Goal: Information Seeking & Learning: Learn about a topic

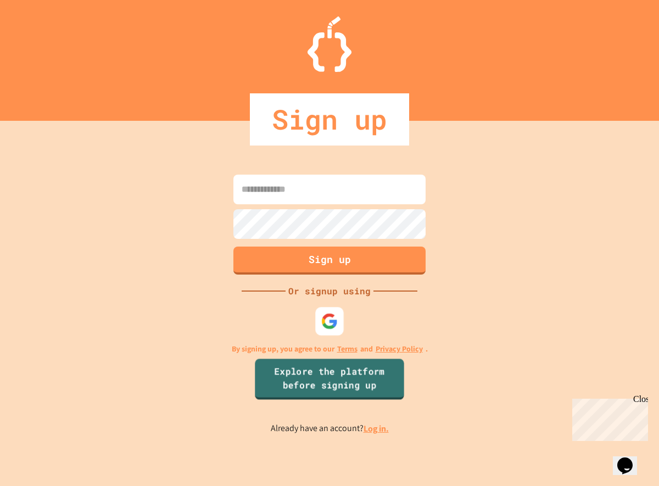
click at [330, 326] on img at bounding box center [329, 321] width 17 height 17
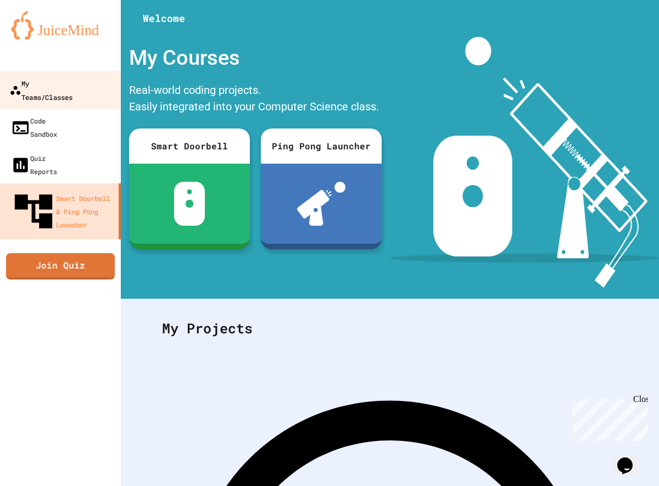
click at [47, 80] on div "My Teams/Classes" at bounding box center [40, 89] width 63 height 27
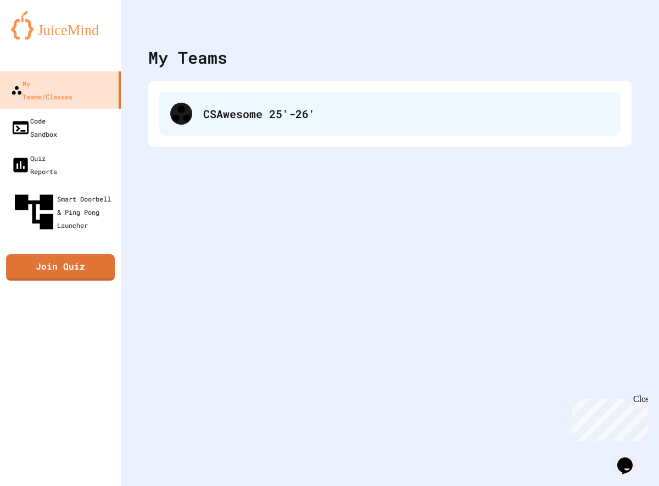
click at [200, 104] on div "CSAwesome 25'-26'" at bounding box center [389, 114] width 461 height 44
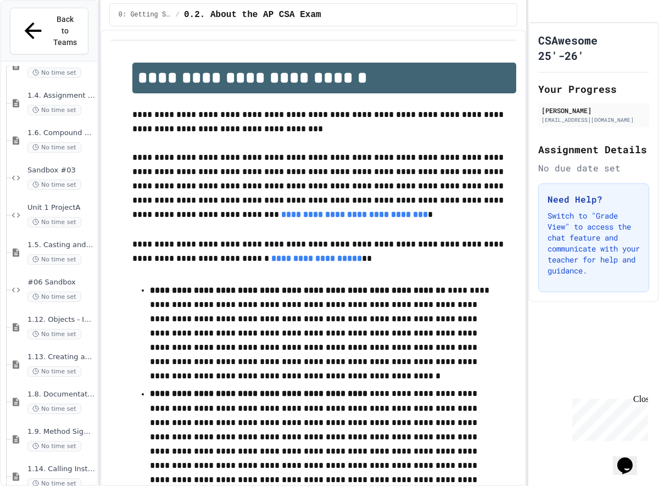
scroll to position [222, 0]
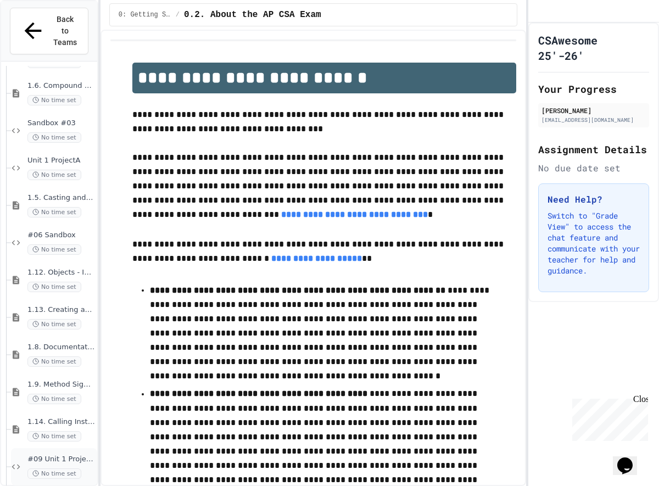
click at [65, 448] on div "#09 Unit 1 ProjectB No time set" at bounding box center [54, 466] width 86 height 37
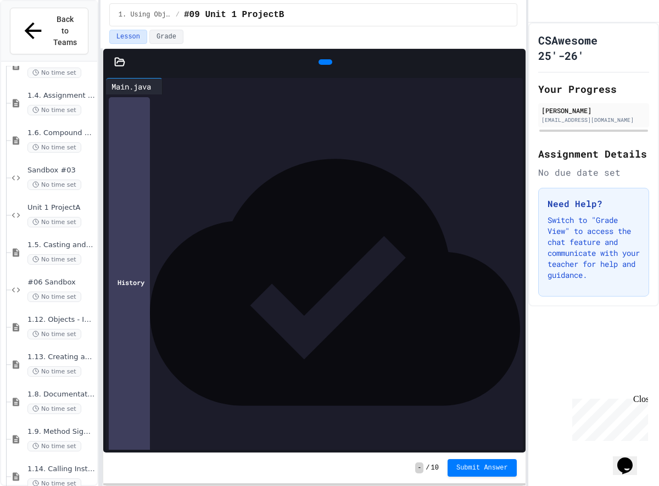
scroll to position [164, 0]
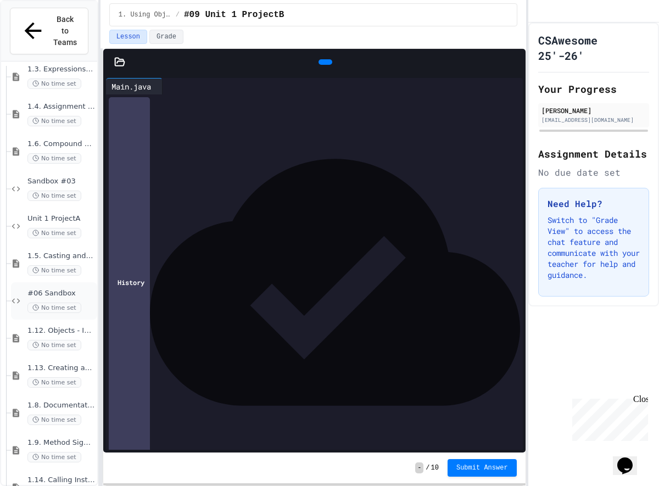
click at [47, 289] on span "#06 Sandbox" at bounding box center [61, 293] width 68 height 9
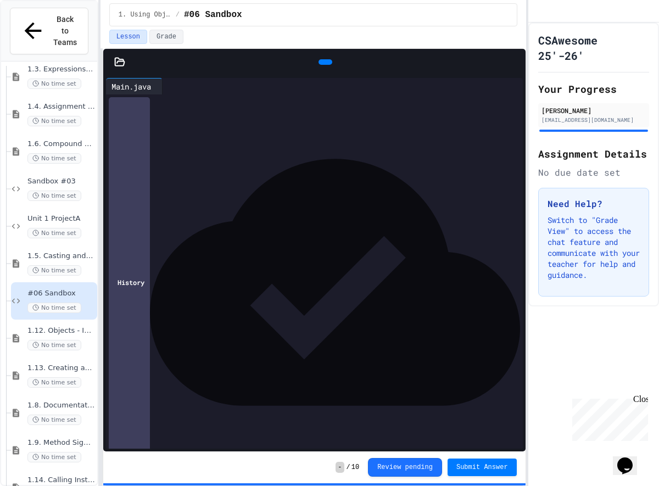
scroll to position [207, 0]
click at [83, 340] on div "No time set" at bounding box center [61, 345] width 68 height 10
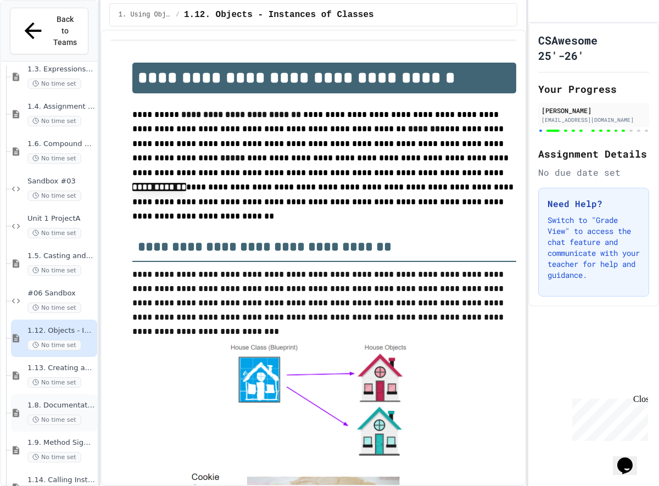
click at [52, 401] on span "1.8. Documentation with Comments and Preconditions" at bounding box center [61, 405] width 68 height 9
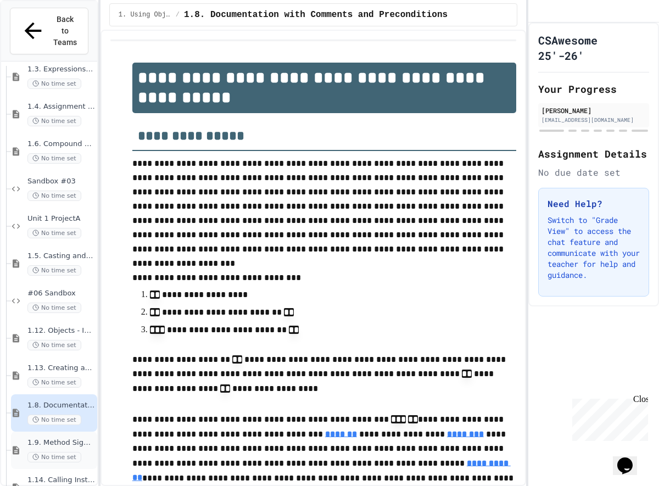
click at [75, 432] on div "1.9. Method Signatures No time set" at bounding box center [54, 450] width 86 height 37
